Goal: Task Accomplishment & Management: Manage account settings

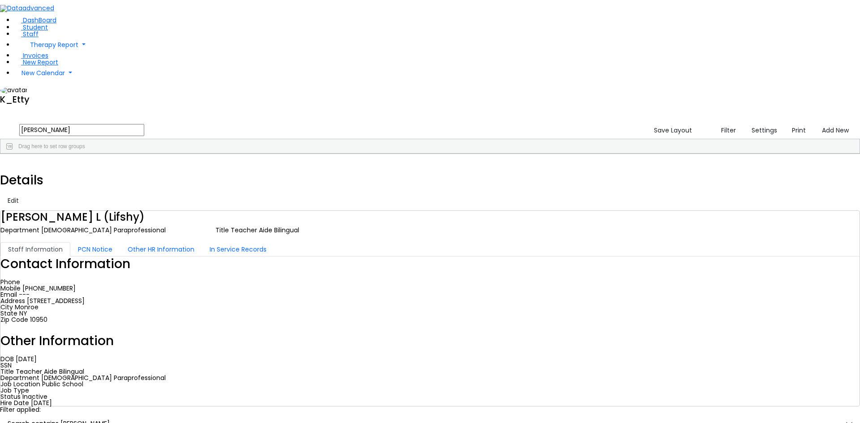
drag, startPoint x: 112, startPoint y: 32, endPoint x: 33, endPoint y: 21, distance: 79.3
click at [33, 21] on div "DashBoard Student Staff Therapy Report Student Old Calendar Report K_Etty" at bounding box center [430, 228] width 860 height 456
click at [135, 139] on div "Drag here to set row groups" at bounding box center [429, 146] width 859 height 14
type input "[PERSON_NAME]"
click at [262, 168] on div "Speech Therapy" at bounding box center [235, 174] width 53 height 13
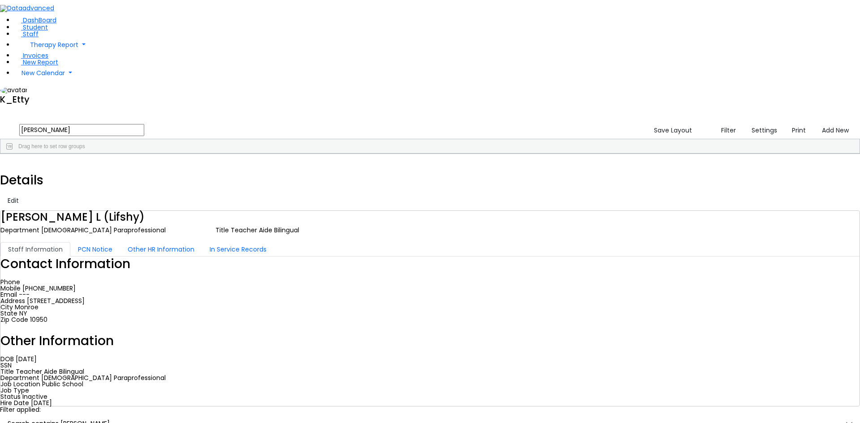
click at [262, 168] on div "Speech Therapy" at bounding box center [235, 174] width 53 height 13
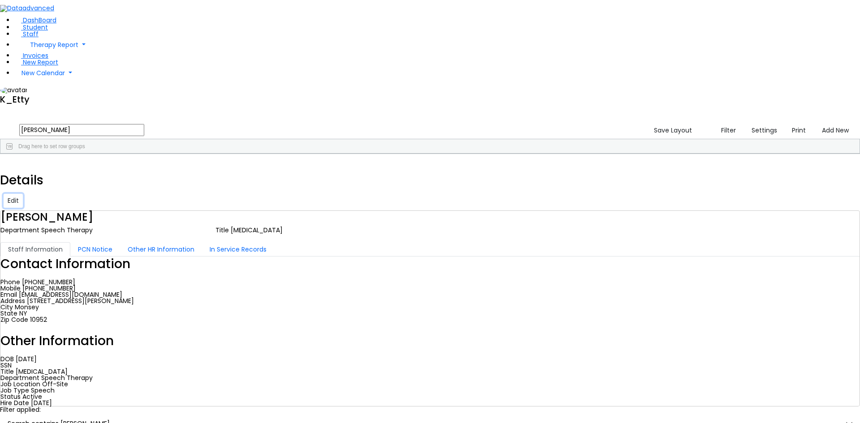
click at [23, 194] on button "Edit" at bounding box center [13, 201] width 19 height 14
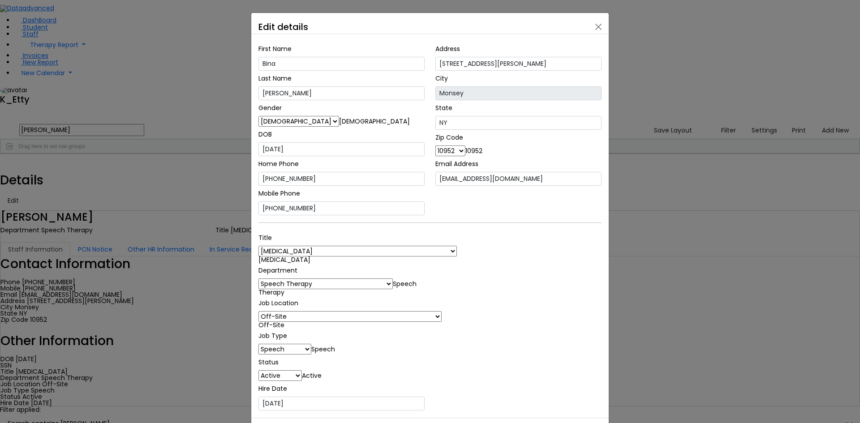
click at [284, 321] on span "Off-Site" at bounding box center [271, 325] width 26 height 9
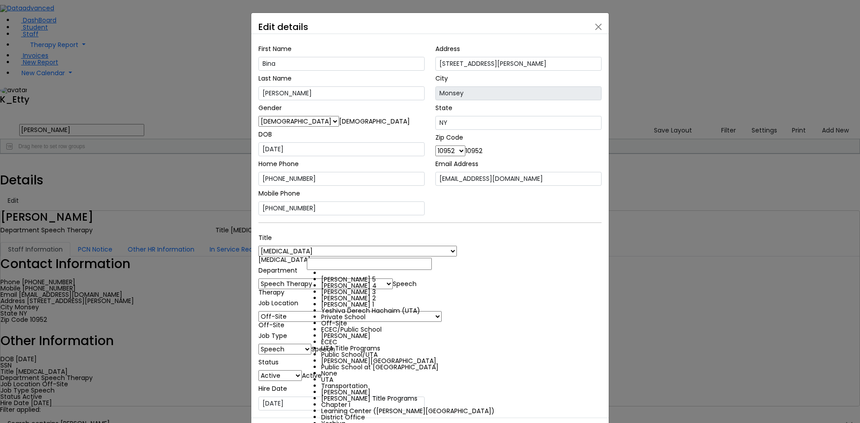
scroll to position [243, 0]
select select "1"
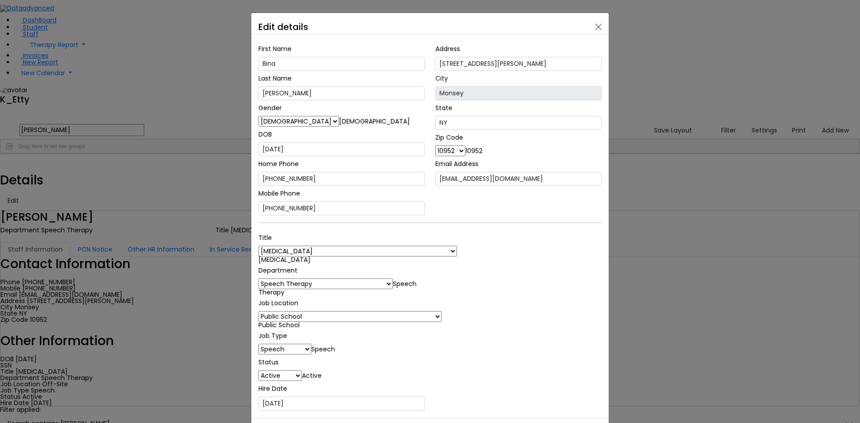
click at [352, 280] on span "Speech Therapy" at bounding box center [337, 288] width 158 height 17
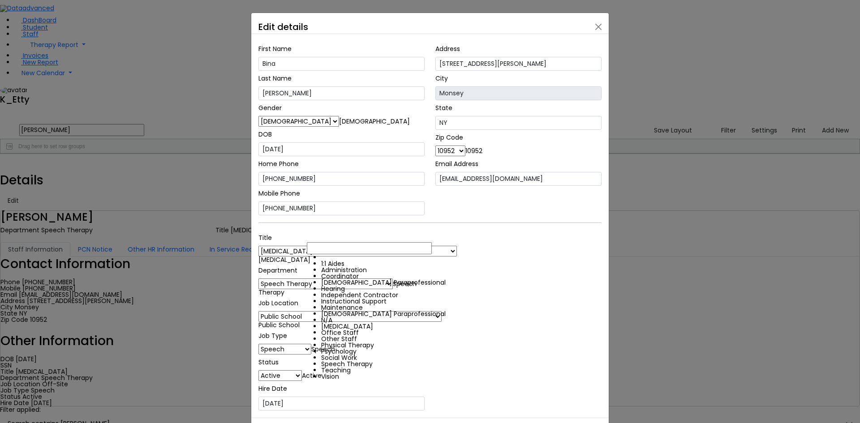
scroll to position [7, 0]
select select "Independent Contractor"
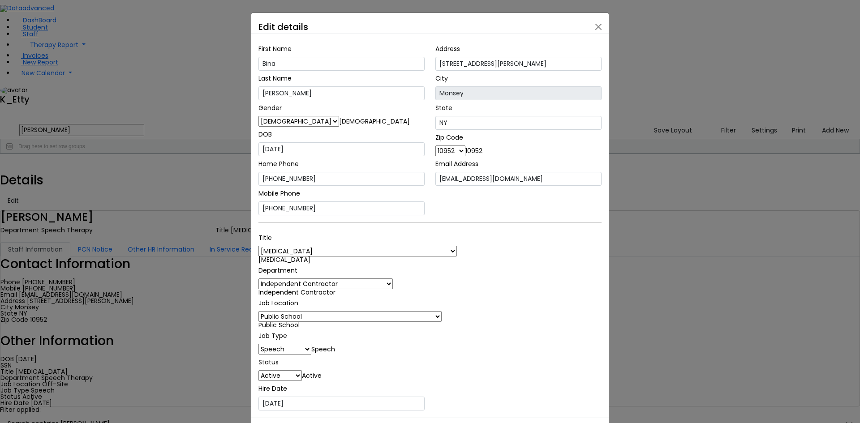
drag, startPoint x: 499, startPoint y: 288, endPoint x: 501, endPoint y: 294, distance: 6.7
click at [501, 291] on div "Title 1:1 Aide Administrator Assistant Principal BCBA Community Liaison Coordin…" at bounding box center [430, 320] width 354 height 181
click at [531, 253] on div "Title 1:1 Aide Administrator Assistant Principal BCBA Community Liaison Coordin…" at bounding box center [430, 320] width 354 height 181
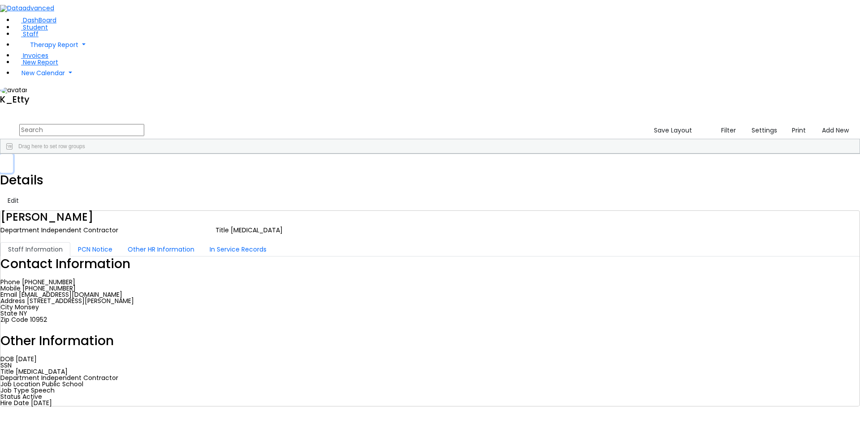
click at [13, 154] on button "button" at bounding box center [6, 163] width 13 height 19
click at [144, 124] on input "text" at bounding box center [81, 130] width 125 height 12
type input "[PERSON_NAME]"
click at [209, 206] on div "[MEDICAL_DATA]" at bounding box center [182, 212] width 53 height 13
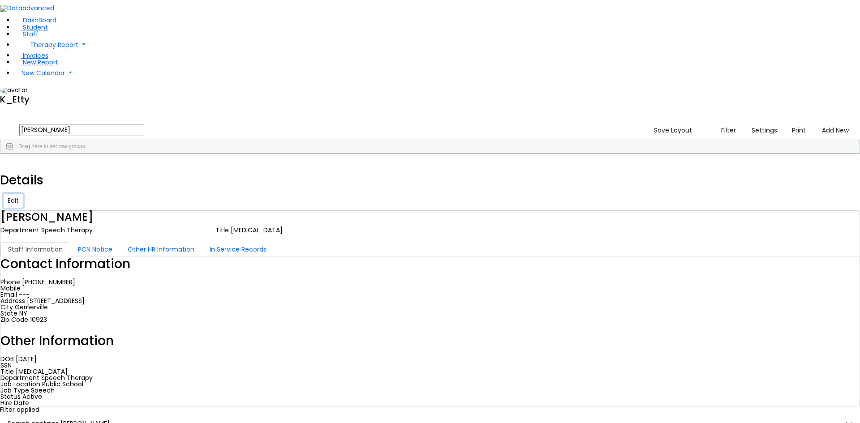
drag, startPoint x: 818, startPoint y: 10, endPoint x: 815, endPoint y: 16, distance: 5.8
click at [23, 194] on button "Edit" at bounding box center [13, 201] width 19 height 14
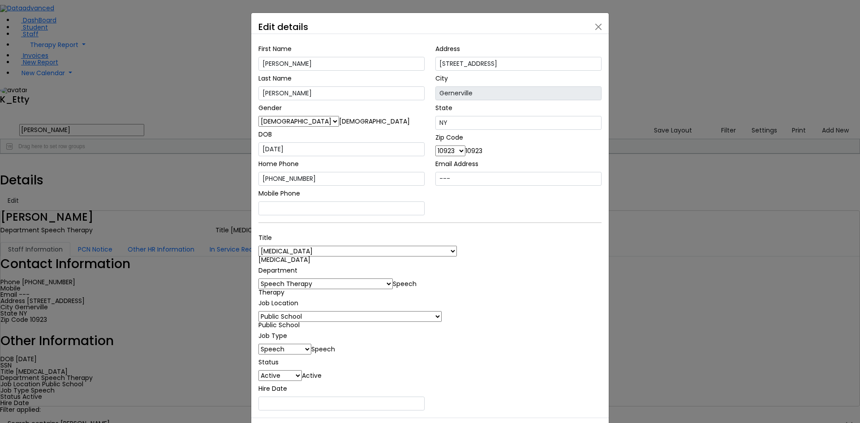
click at [300, 321] on span "Public School" at bounding box center [278, 325] width 41 height 9
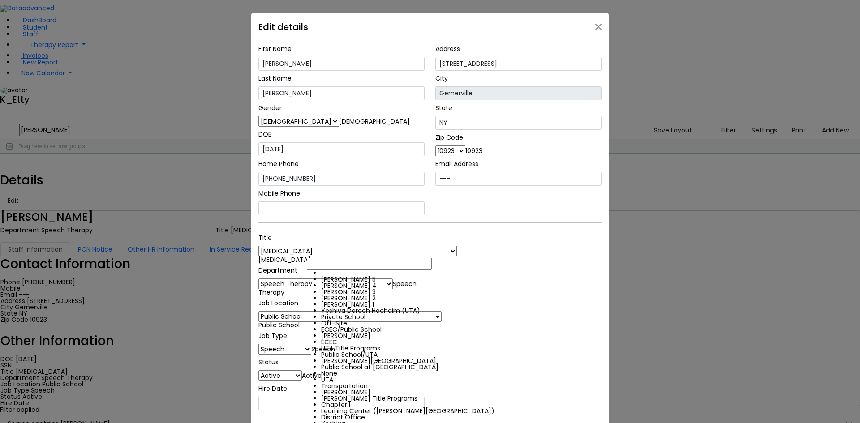
scroll to position [243, 0]
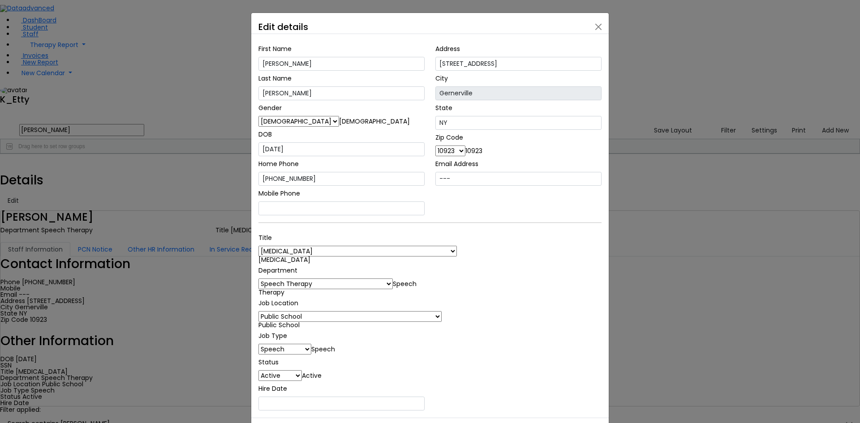
click at [362, 280] on span "Speech Therapy" at bounding box center [337, 288] width 158 height 17
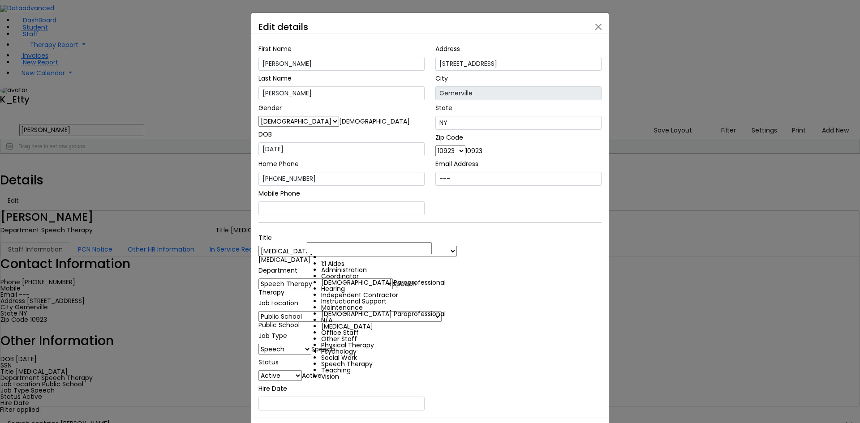
scroll to position [0, 0]
select select "Independent Contractor"
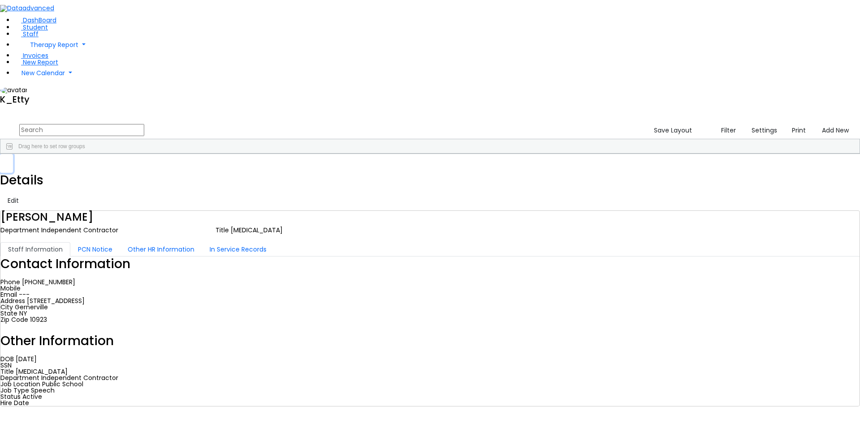
click at [13, 154] on button "button" at bounding box center [6, 163] width 13 height 19
click at [144, 124] on input "text" at bounding box center [81, 130] width 125 height 12
type input "reichm"
click at [421, 168] on div "---" at bounding box center [394, 174] width 53 height 13
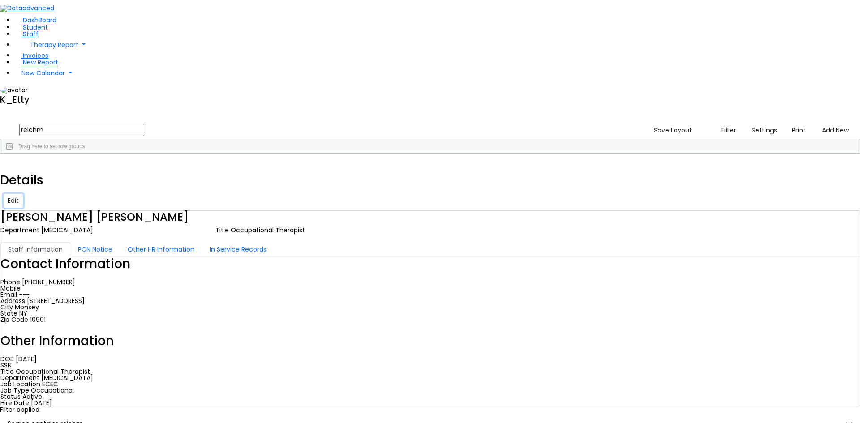
click at [23, 194] on button "Edit" at bounding box center [13, 201] width 19 height 14
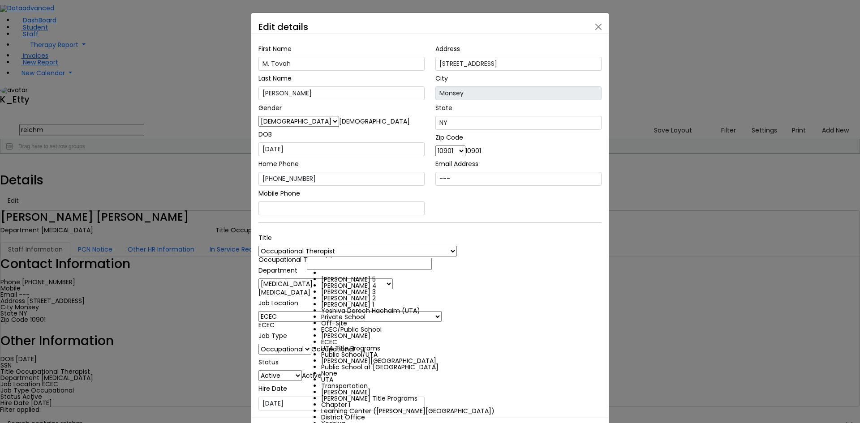
drag, startPoint x: 346, startPoint y: 252, endPoint x: 349, endPoint y: 271, distance: 19.0
click at [275, 321] on span "ECEC" at bounding box center [266, 325] width 16 height 9
select select "36"
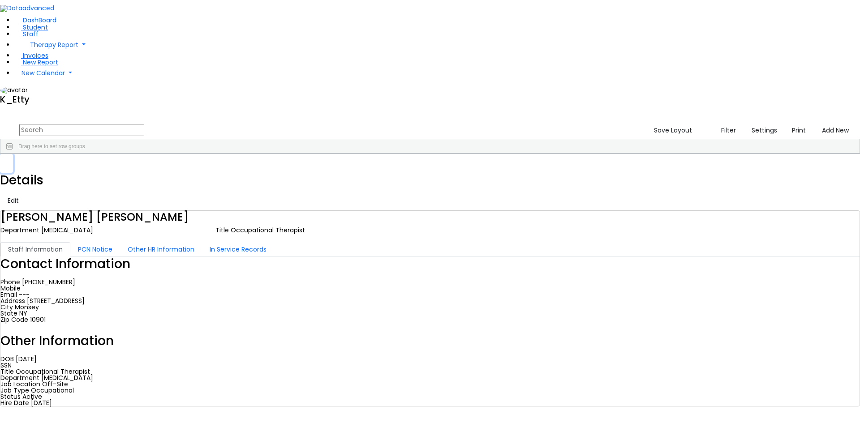
click at [9, 161] on icon "button" at bounding box center [6, 163] width 5 height 5
click at [144, 124] on input "text" at bounding box center [81, 130] width 125 height 12
type input "[PERSON_NAME]"
click at [0, 122] on button "submit" at bounding box center [8, 130] width 17 height 17
click at [262, 168] on div "Speech Therapy" at bounding box center [235, 174] width 53 height 13
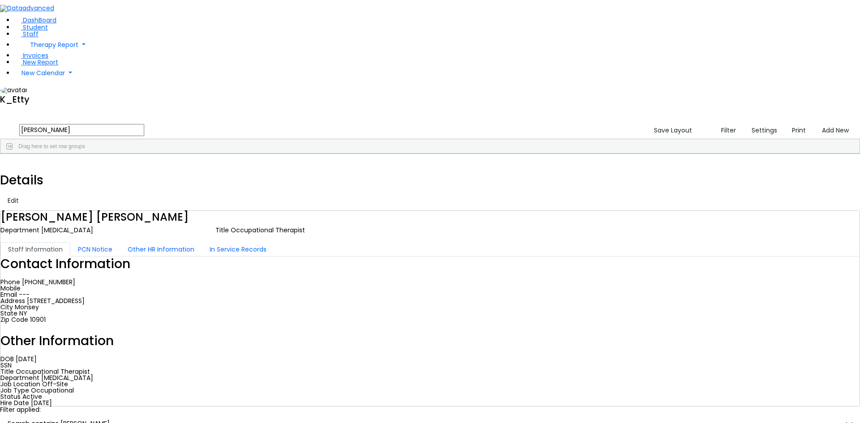
click at [262, 168] on div "Speech Therapy" at bounding box center [235, 174] width 53 height 13
click at [23, 194] on button "Edit" at bounding box center [13, 201] width 19 height 14
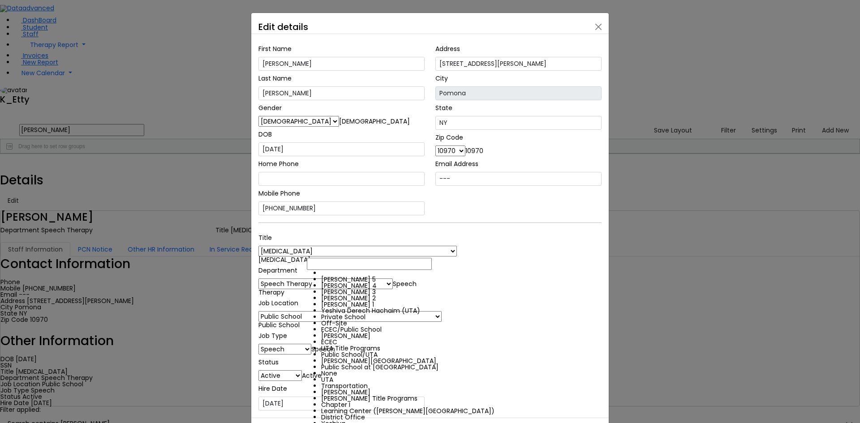
drag, startPoint x: 358, startPoint y: 251, endPoint x: 345, endPoint y: 285, distance: 36.0
click at [300, 321] on span "Public School" at bounding box center [278, 325] width 41 height 9
select select "36"
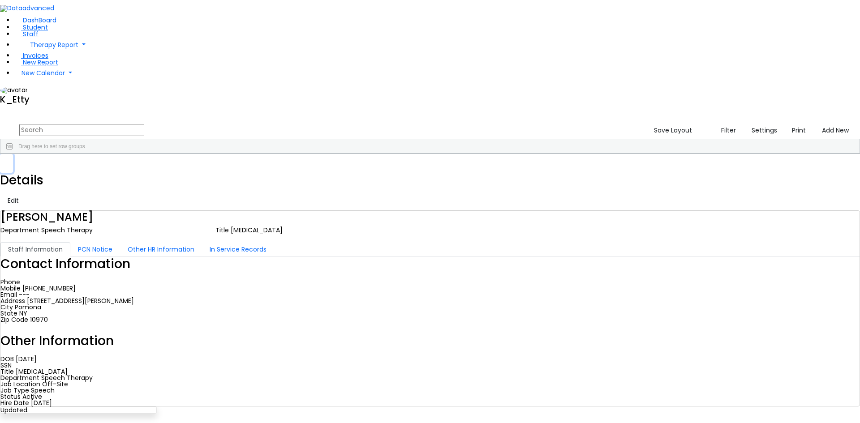
click at [13, 154] on button "button" at bounding box center [6, 163] width 13 height 19
click at [144, 124] on input "text" at bounding box center [81, 130] width 125 height 12
type input "[PERSON_NAME]"
click at [315, 168] on div "[PHONE_NUMBER]" at bounding box center [288, 174] width 53 height 13
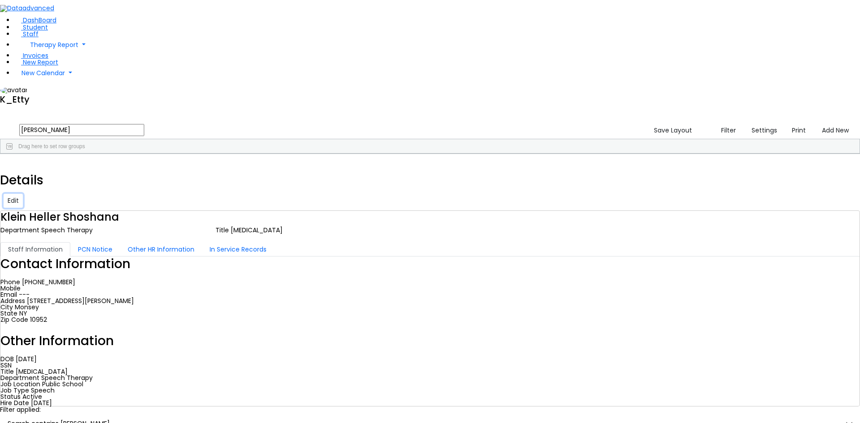
click at [23, 194] on button "Edit" at bounding box center [13, 201] width 19 height 14
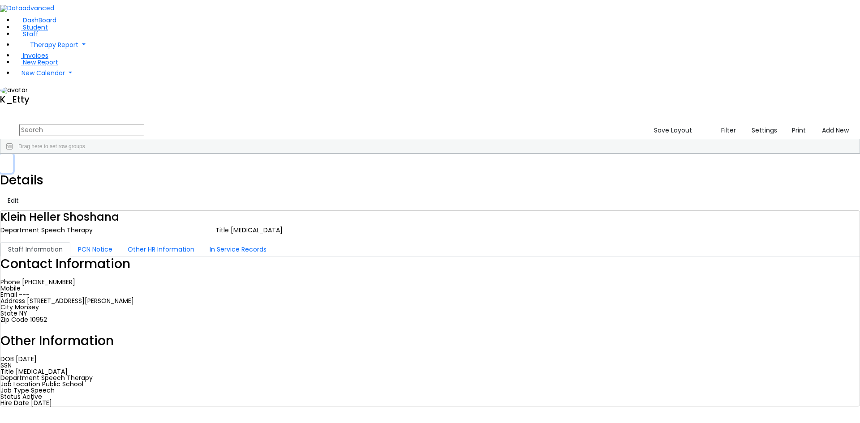
click at [9, 161] on icon "button" at bounding box center [6, 163] width 5 height 5
click at [144, 124] on input "text" at bounding box center [81, 130] width 125 height 12
click at [209, 194] on div "[MEDICAL_DATA]" at bounding box center [182, 200] width 53 height 13
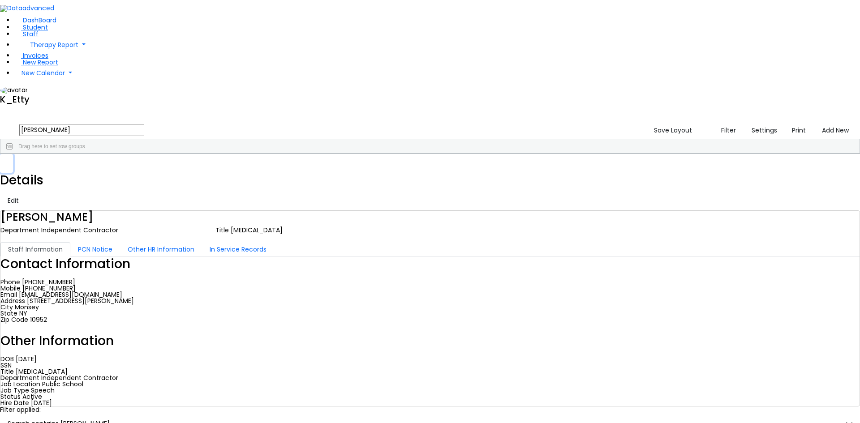
click at [13, 154] on button "button" at bounding box center [6, 163] width 13 height 19
drag, startPoint x: 151, startPoint y: 34, endPoint x: -12, endPoint y: 29, distance: 163.1
click at [0, 29] on html "Printing Please wait. Remaining time 10 seconds. Print Schedule Options Show Bi…" at bounding box center [430, 228] width 860 height 456
type input "steinh"
click at [0, 122] on button "submit" at bounding box center [8, 130] width 17 height 17
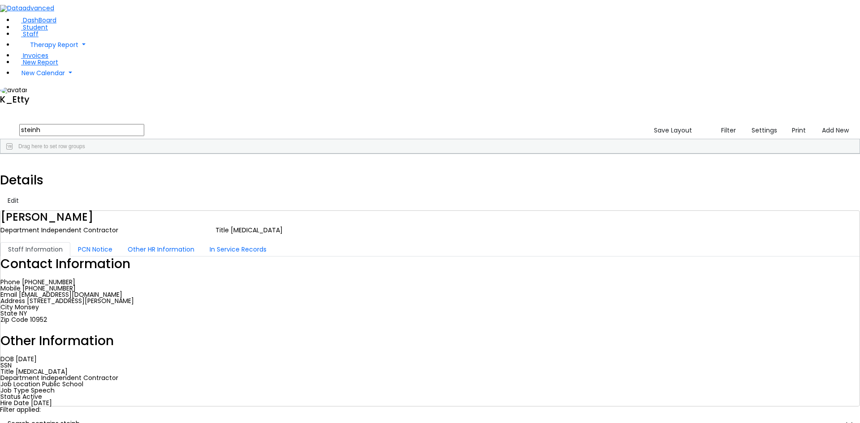
click at [421, 168] on div "[EMAIL_ADDRESS][DOMAIN_NAME]" at bounding box center [394, 174] width 53 height 13
click at [23, 194] on button "Edit" at bounding box center [13, 201] width 19 height 14
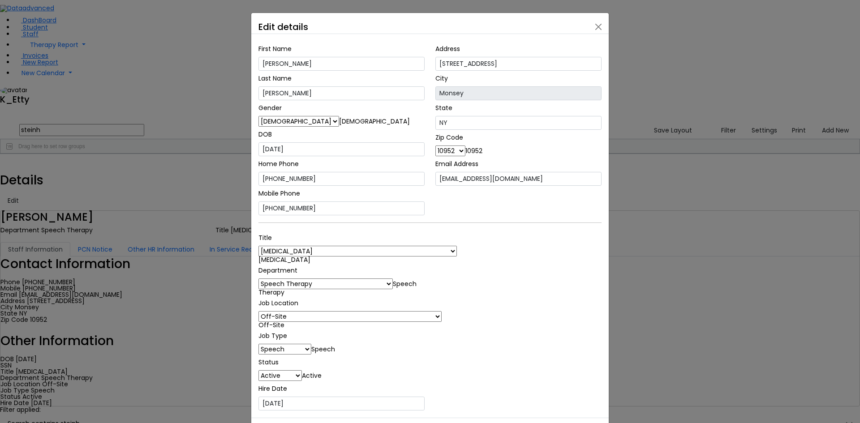
click at [284, 321] on span "Off-Site" at bounding box center [271, 325] width 26 height 9
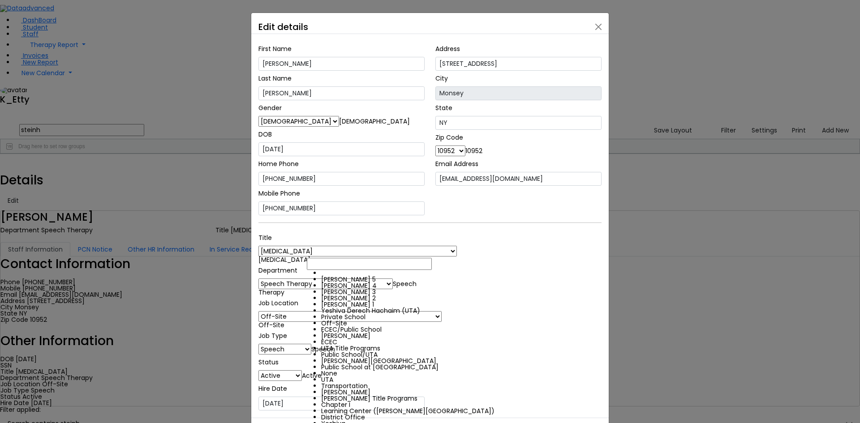
scroll to position [243, 0]
drag, startPoint x: 344, startPoint y: 349, endPoint x: 435, endPoint y: 341, distance: 90.8
select select "1"
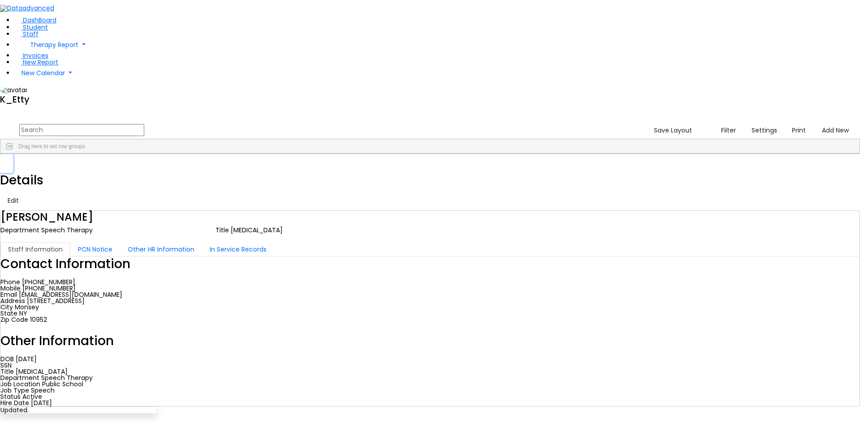
click at [13, 154] on button "button" at bounding box center [6, 163] width 13 height 19
click at [144, 124] on input "text" at bounding box center [81, 130] width 125 height 12
